Goal: Task Accomplishment & Management: Use online tool/utility

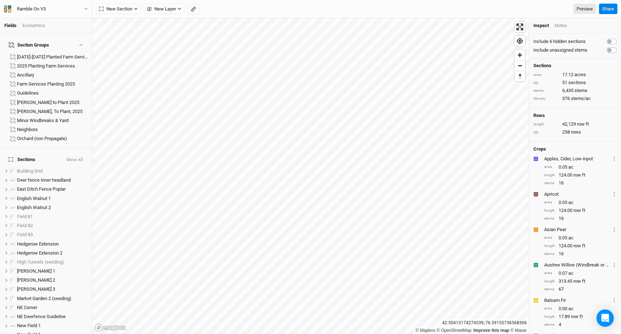
scroll to position [1112, 0]
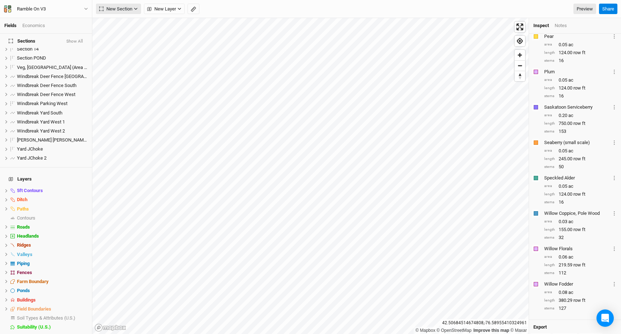
click at [120, 5] on span "New Section" at bounding box center [115, 8] width 33 height 7
click at [126, 25] on button "Grid" at bounding box center [124, 23] width 57 height 11
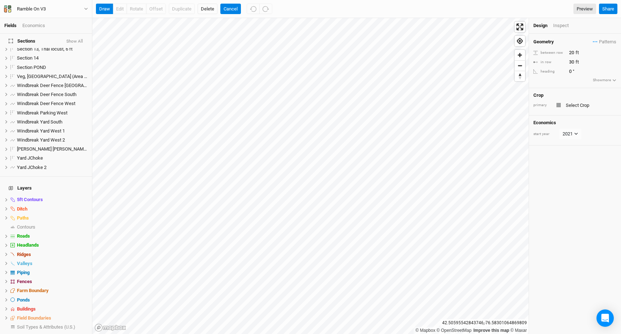
scroll to position [24, 0]
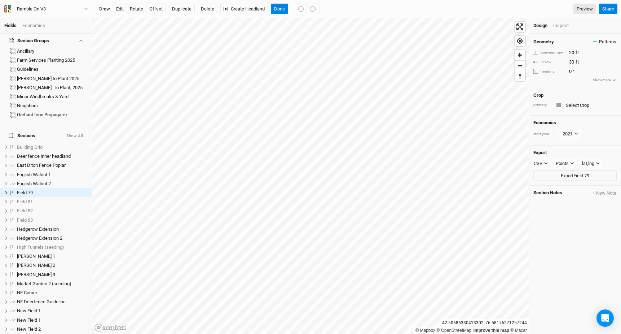
click at [609, 41] on span "Patterns" at bounding box center [604, 41] width 23 height 7
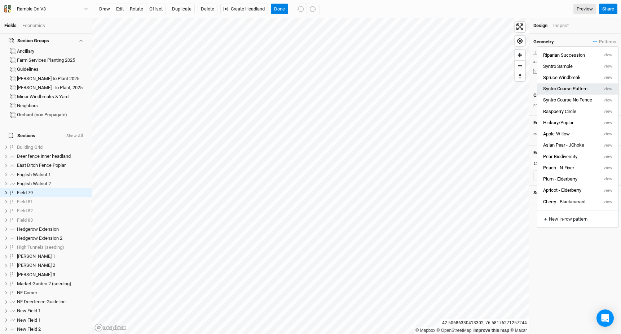
click at [580, 88] on button "Syntro Course Pattern" at bounding box center [567, 88] width 61 height 11
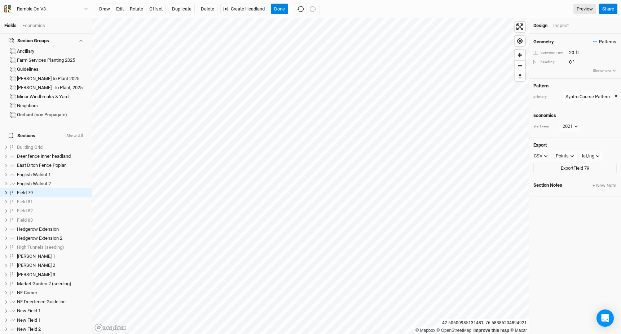
click at [608, 40] on span "Patterns" at bounding box center [604, 41] width 23 height 7
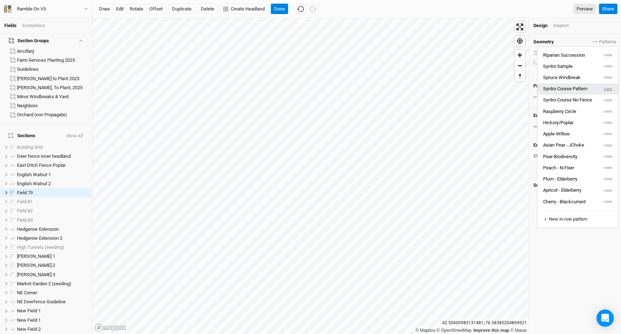
click at [606, 91] on button "view" at bounding box center [608, 88] width 20 height 11
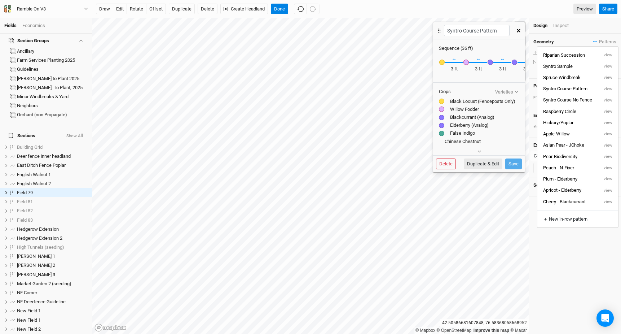
click at [518, 30] on icon "button" at bounding box center [519, 31] width 4 height 4
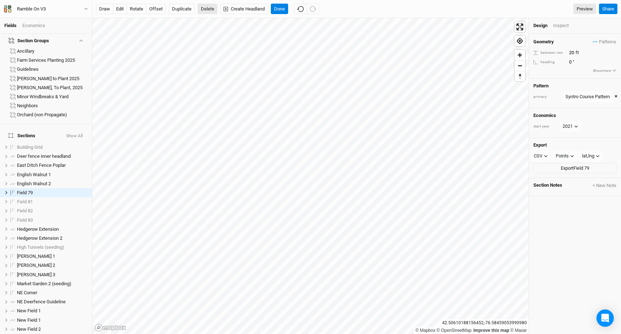
click at [207, 9] on button "Delete" at bounding box center [208, 9] width 20 height 11
click at [220, 10] on button "Confirm" at bounding box center [215, 9] width 22 height 11
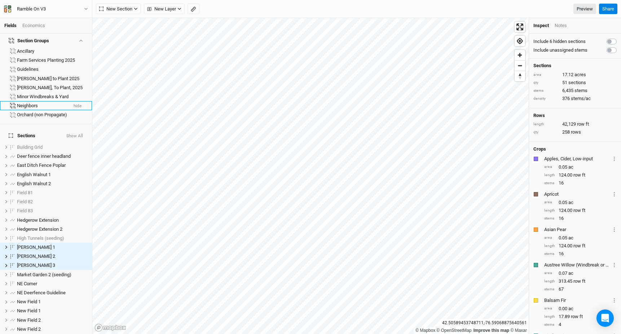
scroll to position [0, 0]
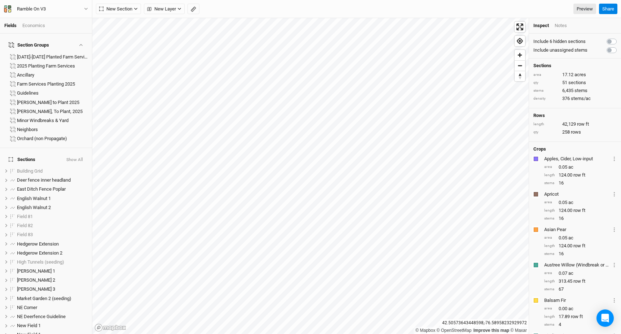
click at [29, 28] on div "Economics" at bounding box center [33, 25] width 23 height 6
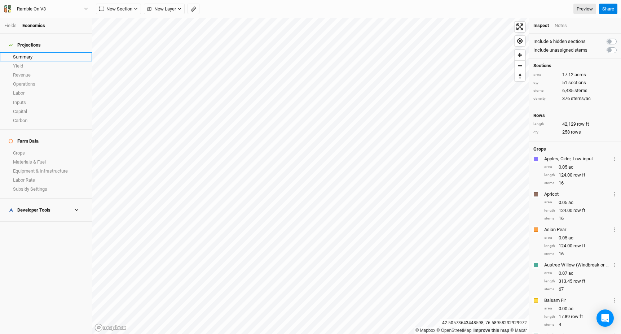
click at [29, 56] on link "Summary" at bounding box center [46, 56] width 92 height 9
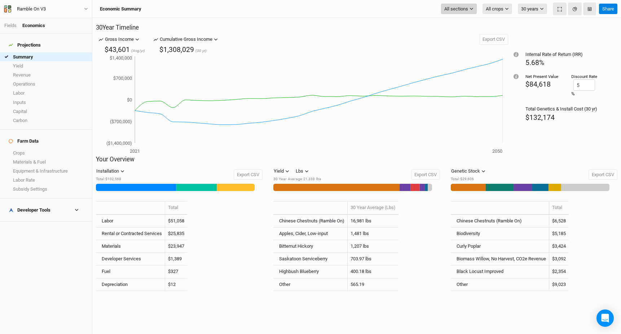
click at [465, 11] on span "All sections" at bounding box center [456, 8] width 24 height 7
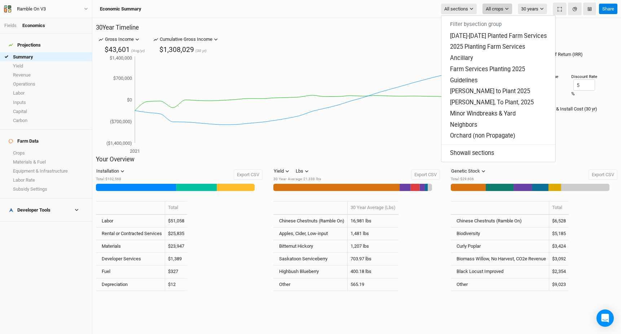
click at [496, 7] on span "All crops" at bounding box center [495, 8] width 18 height 7
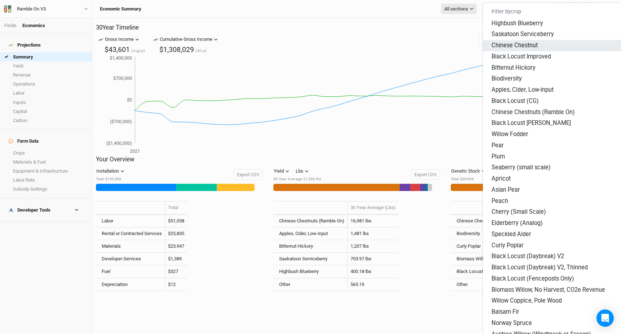
click at [499, 42] on span "Chinese Chestnut" at bounding box center [515, 45] width 46 height 7
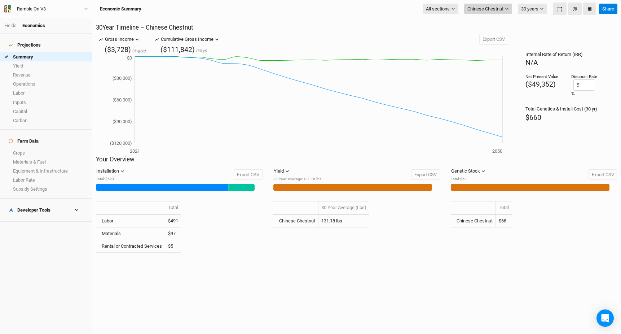
click at [494, 8] on span "Chinese Chestnut" at bounding box center [485, 8] width 36 height 7
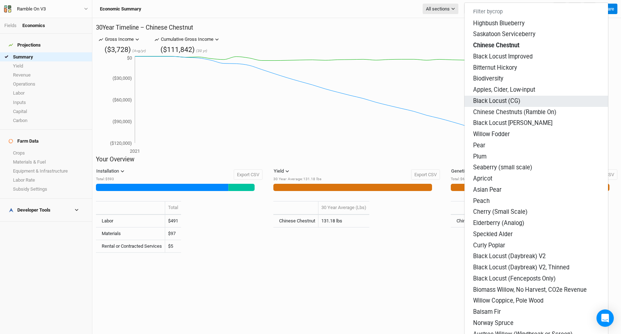
click at [495, 96] on button "Black Locust (CG)" at bounding box center [537, 101] width 144 height 11
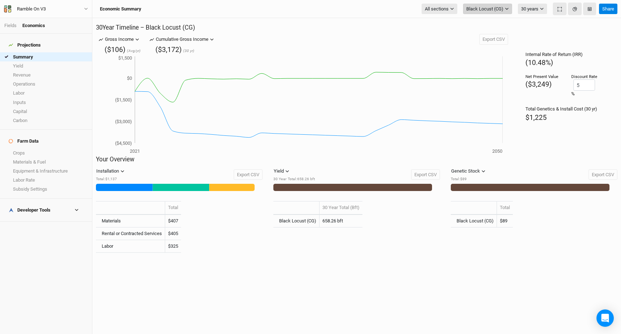
click at [488, 11] on span "Black Locust (CG)" at bounding box center [484, 8] width 37 height 7
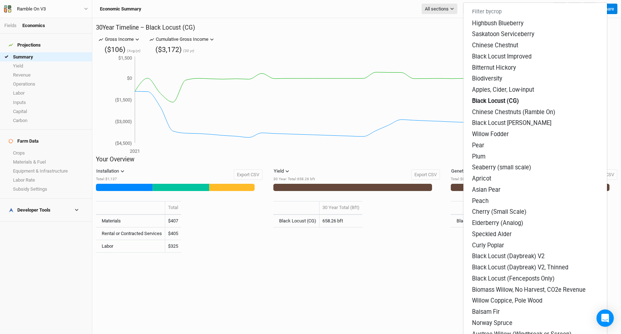
click at [444, 25] on h2 "30 Year Timeline – Black Locust (CG)" at bounding box center [357, 27] width 522 height 7
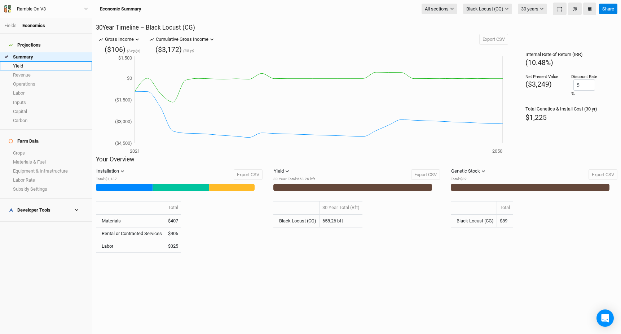
click at [19, 61] on link "Yield" at bounding box center [46, 65] width 92 height 9
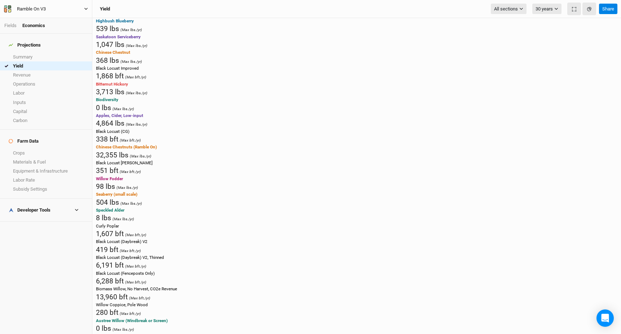
click at [50, 6] on div "Ramble On V3" at bounding box center [31, 8] width 40 height 7
click at [72, 58] on button "Metric" at bounding box center [69, 57] width 19 height 11
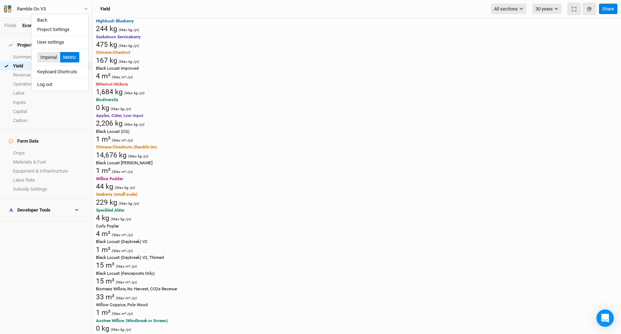
click at [47, 60] on button "Imperial" at bounding box center [48, 57] width 23 height 11
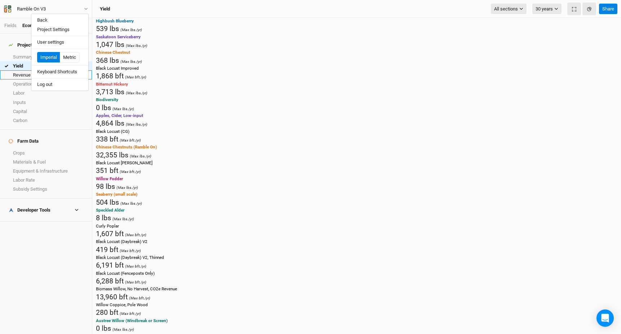
click at [20, 70] on link "Revenue" at bounding box center [46, 74] width 92 height 9
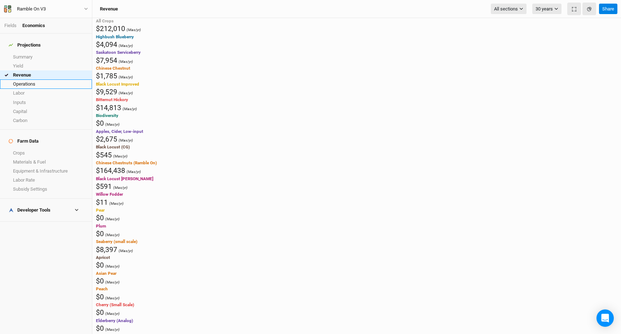
click at [38, 81] on link "Operations" at bounding box center [46, 83] width 92 height 9
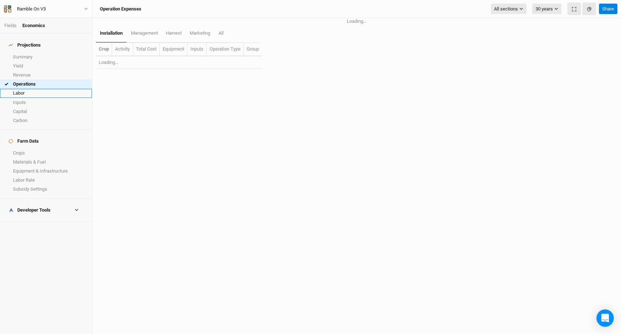
click at [38, 89] on link "Labor" at bounding box center [46, 93] width 92 height 9
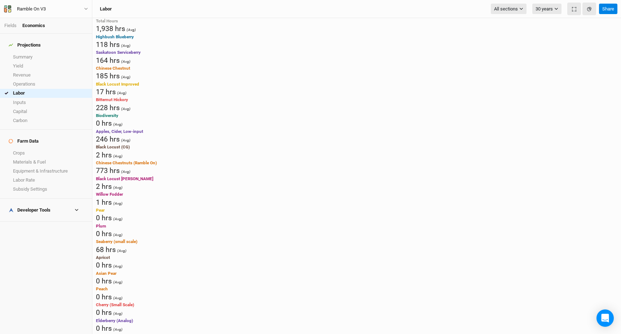
scroll to position [407, 0]
drag, startPoint x: 360, startPoint y: 258, endPoint x: 352, endPoint y: 260, distance: 8.1
click at [29, 148] on link "Crops" at bounding box center [46, 152] width 92 height 9
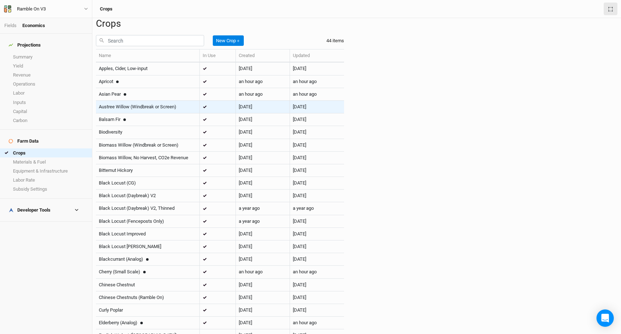
scroll to position [13, 0]
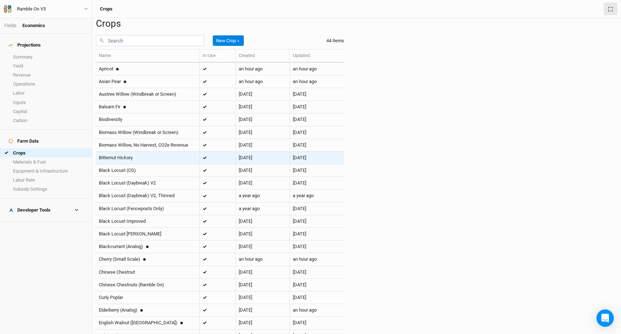
click at [139, 164] on td "Bitternut Hickory" at bounding box center [148, 158] width 104 height 13
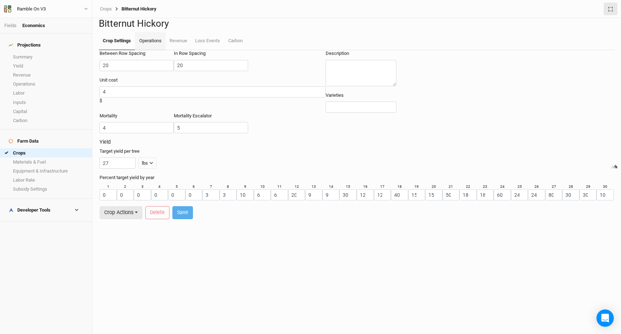
click at [157, 50] on link "Operations" at bounding box center [150, 41] width 30 height 18
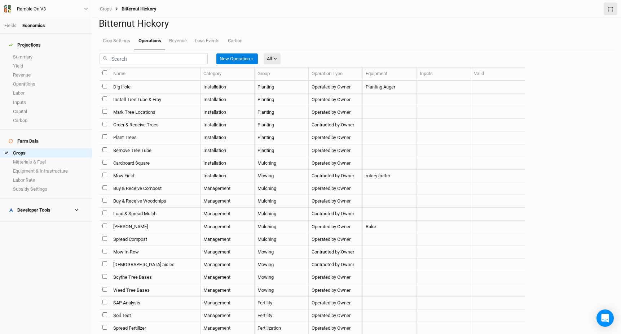
click at [177, 93] on td "Dig Hole" at bounding box center [155, 87] width 90 height 13
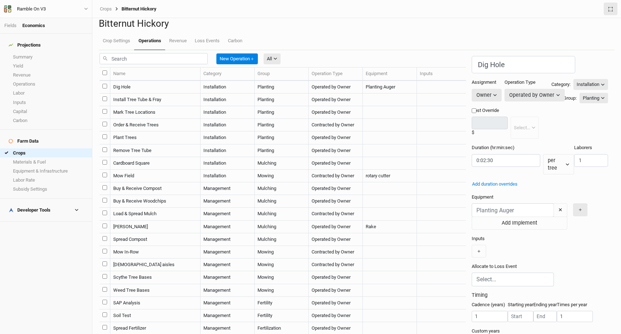
scroll to position [12, 0]
click at [168, 182] on td "Mow Field" at bounding box center [155, 176] width 90 height 13
type input "Mow Field"
type input "40"
type input "0:12:22.500"
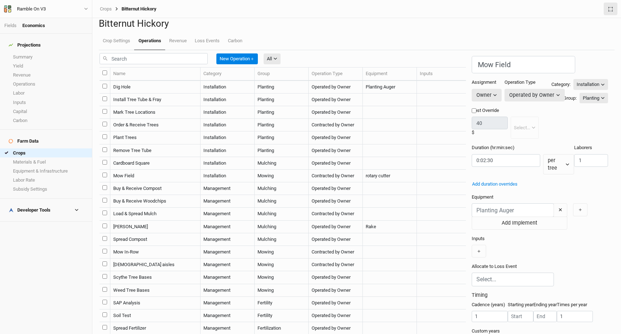
type input "1"
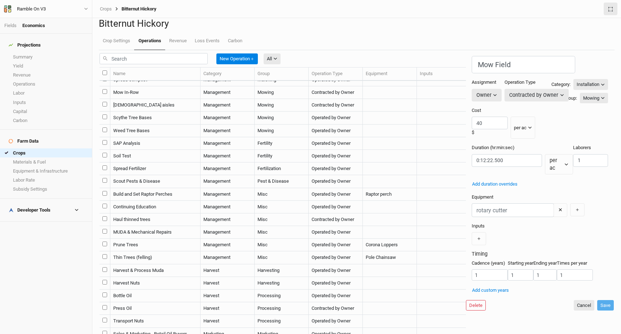
scroll to position [166, 0]
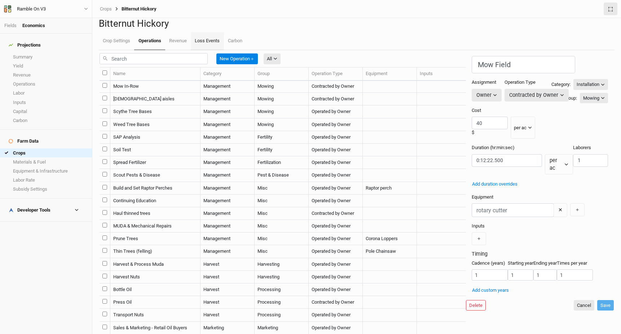
click at [197, 50] on link "Loss Events" at bounding box center [207, 41] width 33 height 18
